Goal: Find specific page/section: Find specific page/section

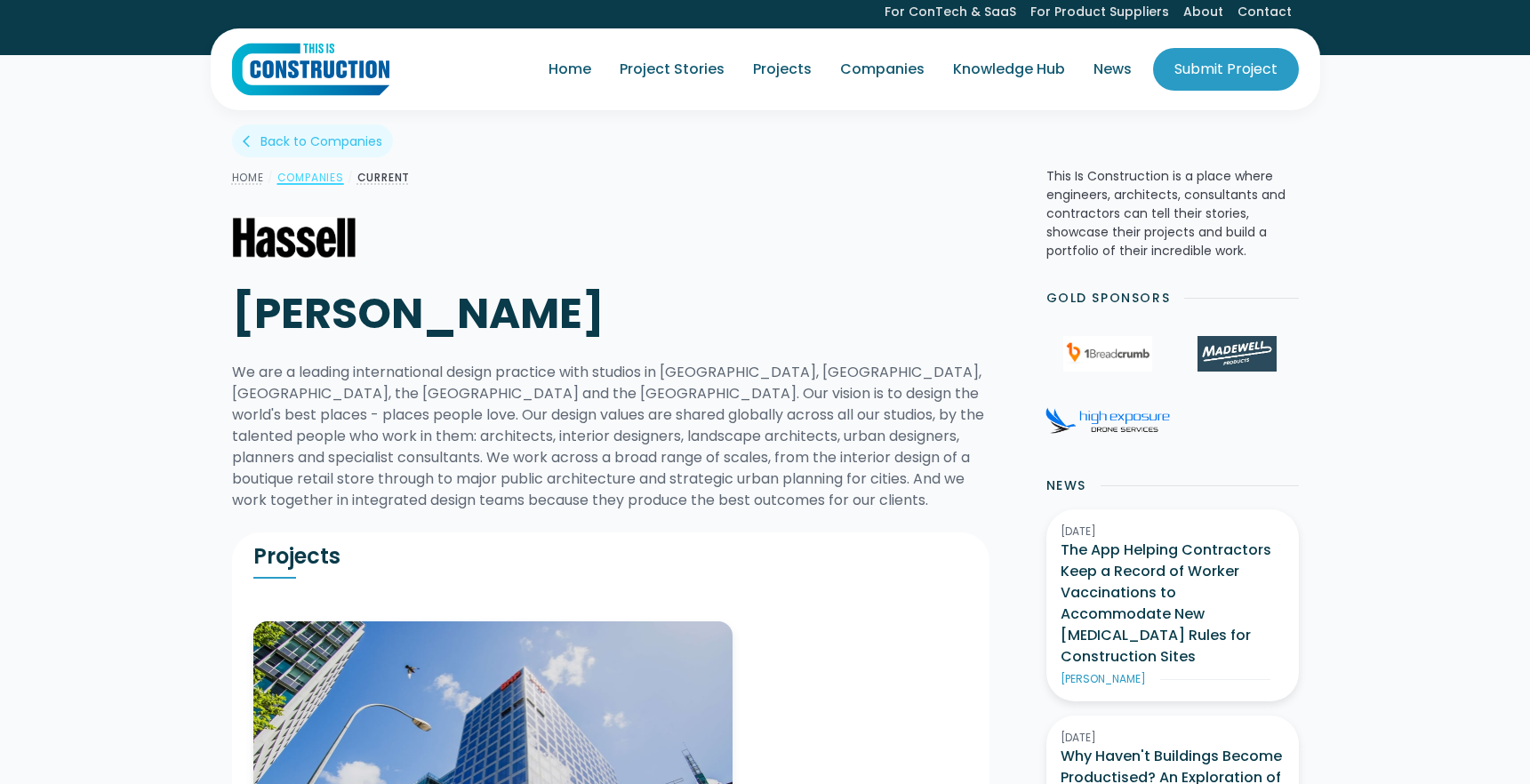
scroll to position [5, 0]
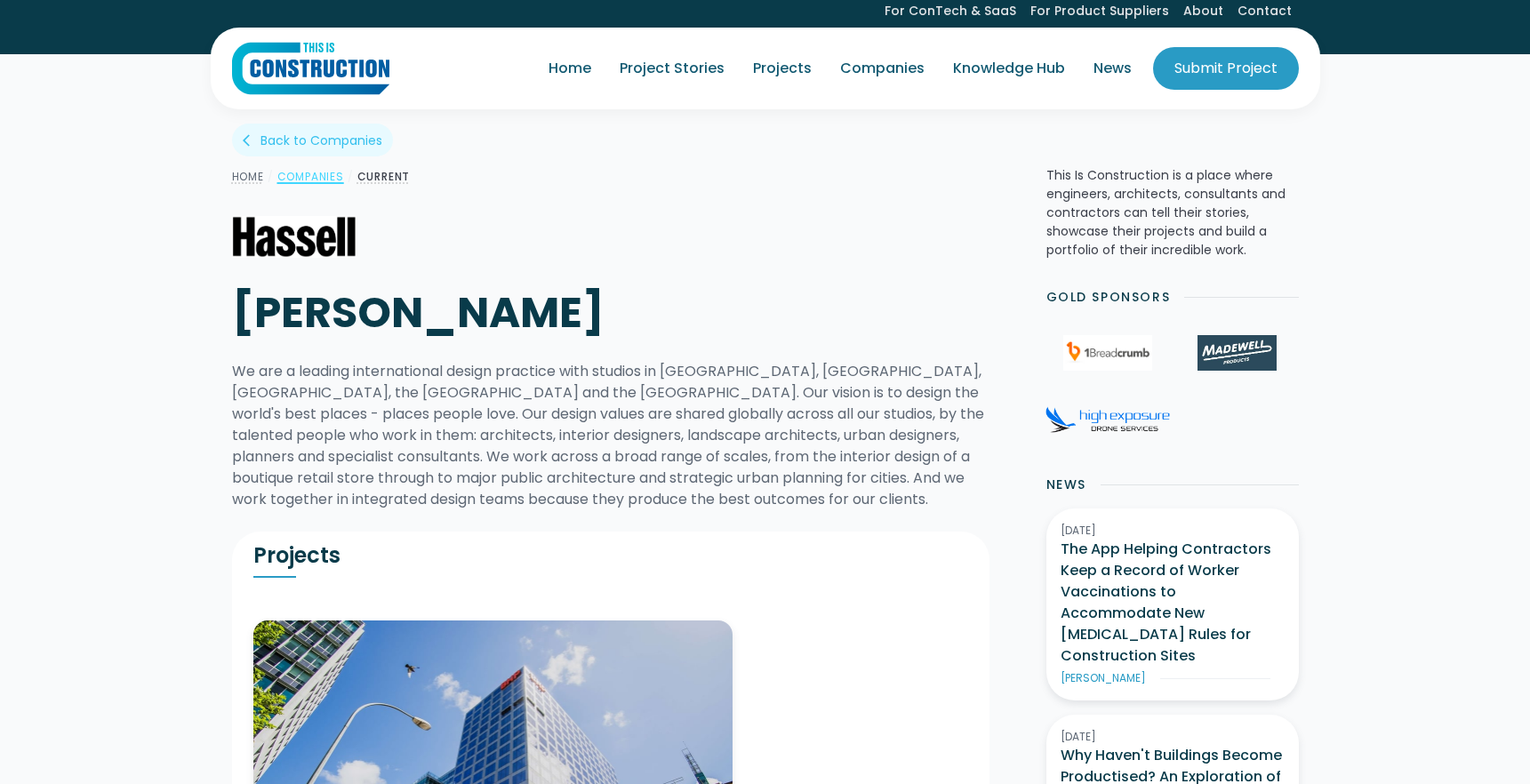
click at [331, 176] on link "Companies" at bounding box center [311, 176] width 67 height 15
click at [323, 242] on img at bounding box center [294, 237] width 124 height 42
